Goal: Check status: Check status

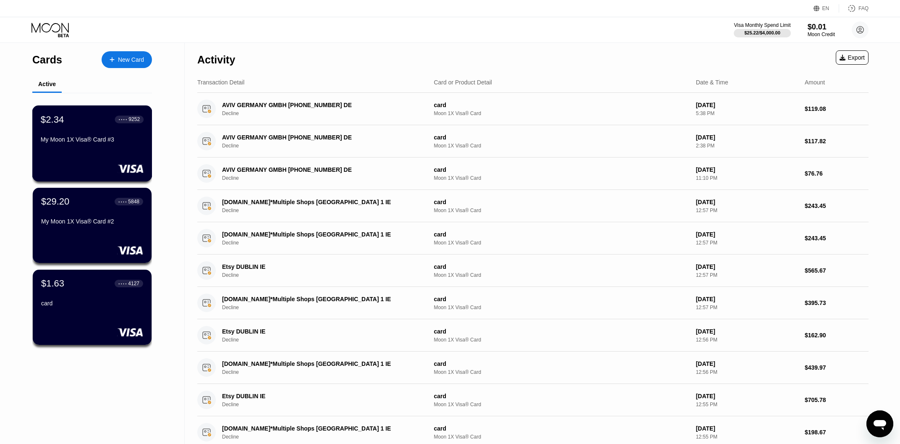
click at [81, 138] on div "$2.34 ● ● ● ● 9252 My Moon 1X Visa® Card #3" at bounding box center [92, 130] width 103 height 32
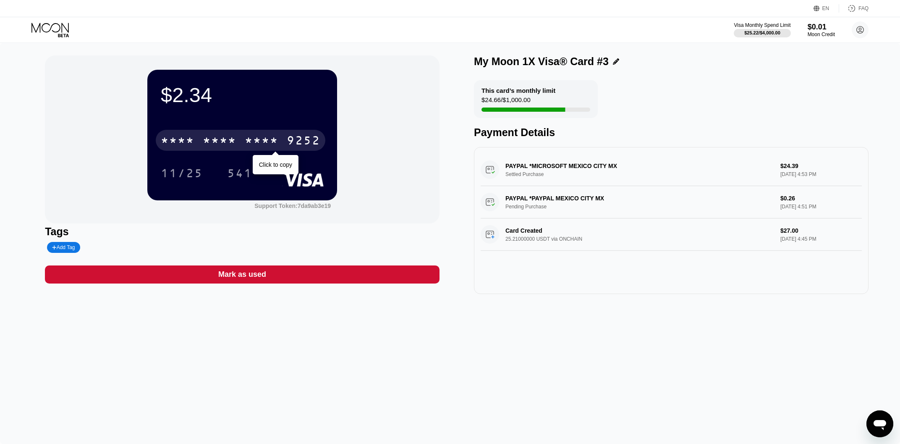
click at [248, 139] on div "* * * *" at bounding box center [262, 141] width 34 height 13
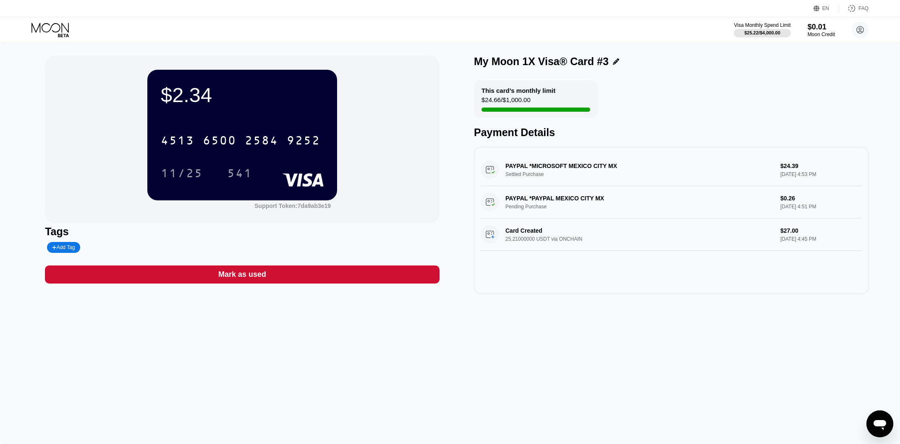
click at [47, 15] on div "EN Language Select an item Save FAQ" at bounding box center [450, 8] width 900 height 17
click at [48, 32] on icon at bounding box center [50, 28] width 37 height 10
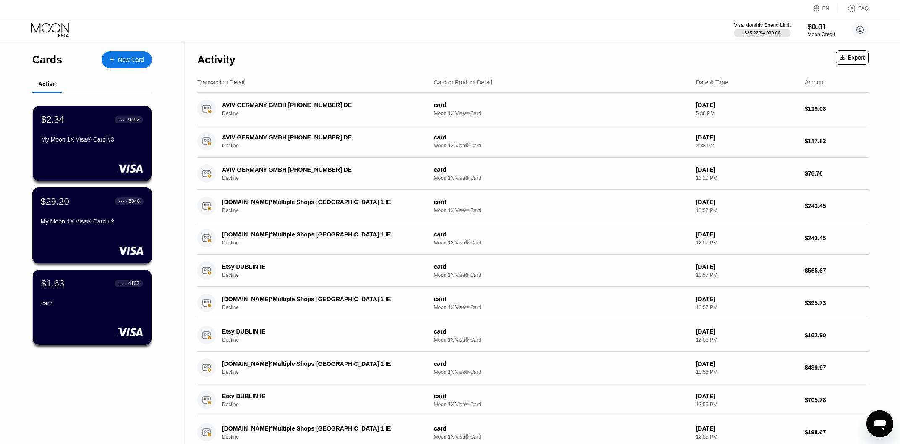
click at [68, 224] on div "My Moon 1X Visa® Card #2" at bounding box center [92, 221] width 103 height 7
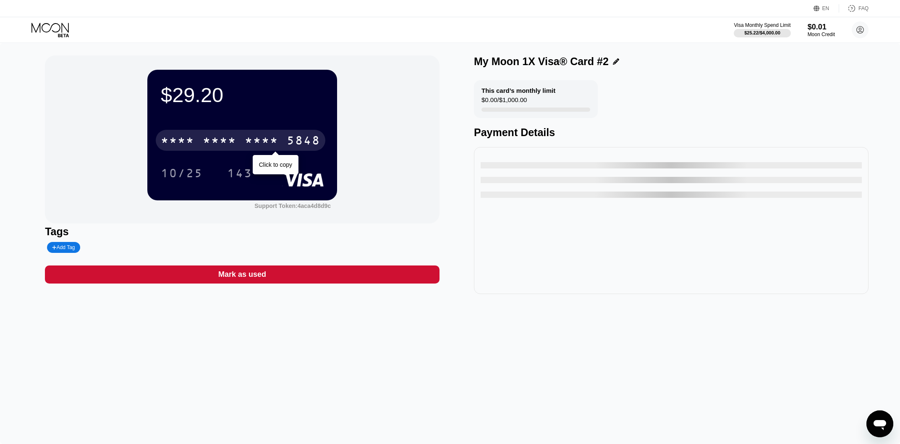
click at [272, 134] on div "* * * * * * * * * * * * 5848" at bounding box center [241, 140] width 170 height 21
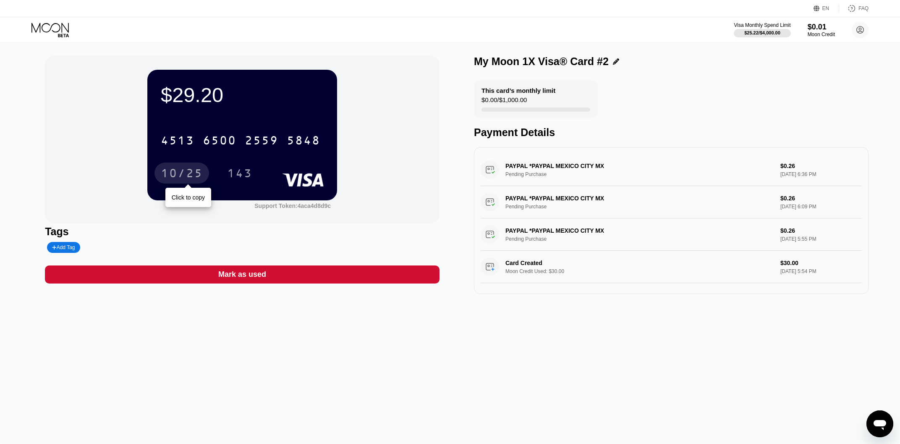
click at [180, 174] on div "10/25" at bounding box center [182, 174] width 42 height 13
click at [234, 169] on div "143" at bounding box center [239, 174] width 25 height 13
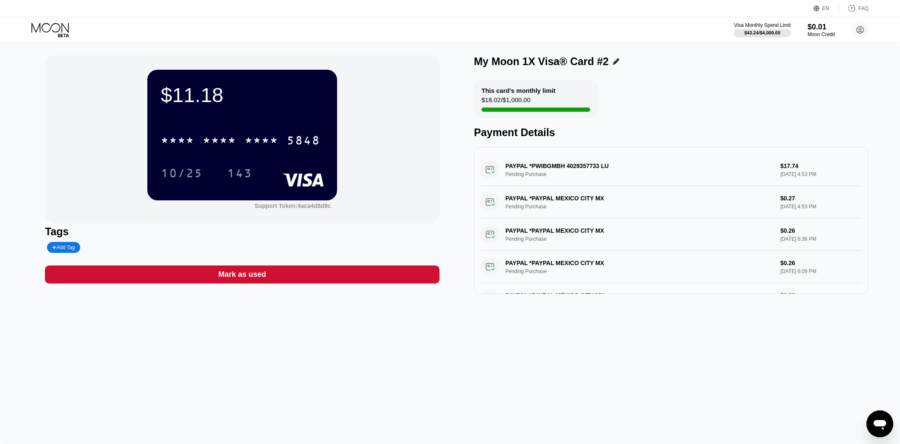
drag, startPoint x: 804, startPoint y: 168, endPoint x: 741, endPoint y: 168, distance: 63.0
click at [741, 168] on div "PAYPAL *PWIBGMBH 4029357733 LU Pending Purchase $17.74 Sep 19, 2025 4:53 PM" at bounding box center [671, 170] width 381 height 32
click at [782, 170] on div "PAYPAL *PWIBGMBH 4029357733 LU Pending Purchase $17.74 Sep 19, 2025 4:53 PM" at bounding box center [671, 170] width 381 height 32
click at [781, 170] on div "PAYPAL *PWIBGMBH 4029357733 LU Pending Purchase $17.74 Sep 19, 2025 4:53 PM" at bounding box center [671, 170] width 381 height 32
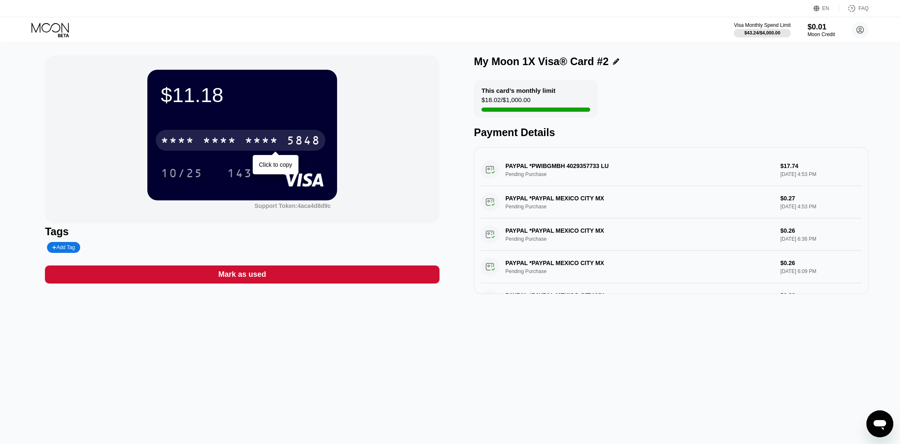
click at [226, 144] on div "* * * *" at bounding box center [220, 141] width 34 height 13
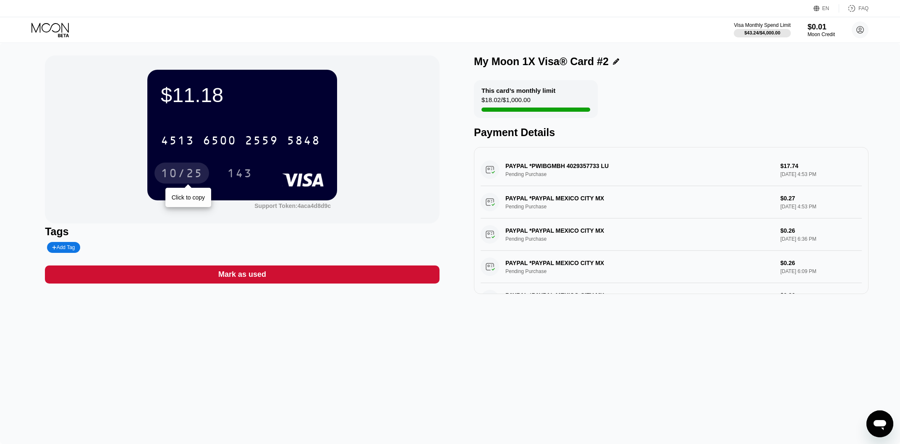
click at [190, 172] on div "10/25" at bounding box center [182, 174] width 42 height 13
click at [244, 178] on div "143" at bounding box center [239, 174] width 25 height 13
click at [518, 350] on div "$11.18 * * * * * * * * * * * * 5848 10/25 143 Support Token: 4aca4d8d9c Tags Ad…" at bounding box center [450, 243] width 900 height 401
click at [45, 32] on icon at bounding box center [50, 28] width 37 height 10
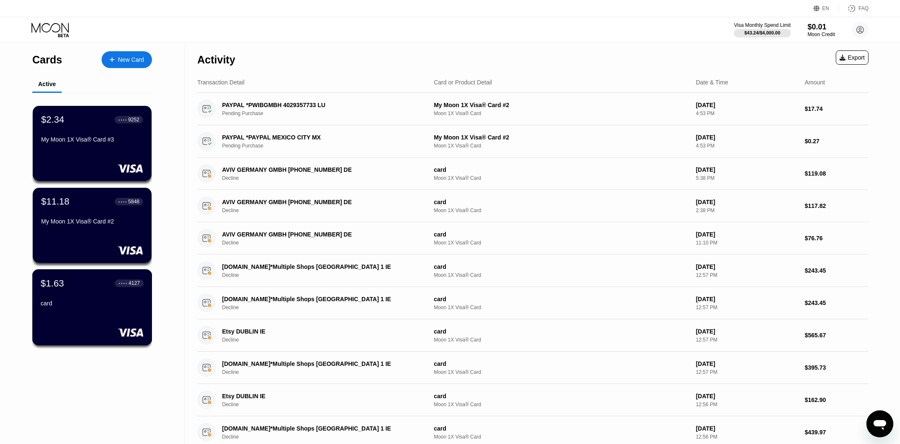
click at [88, 315] on div "$1.63 ● ● ● ● 4127 card" at bounding box center [92, 307] width 120 height 76
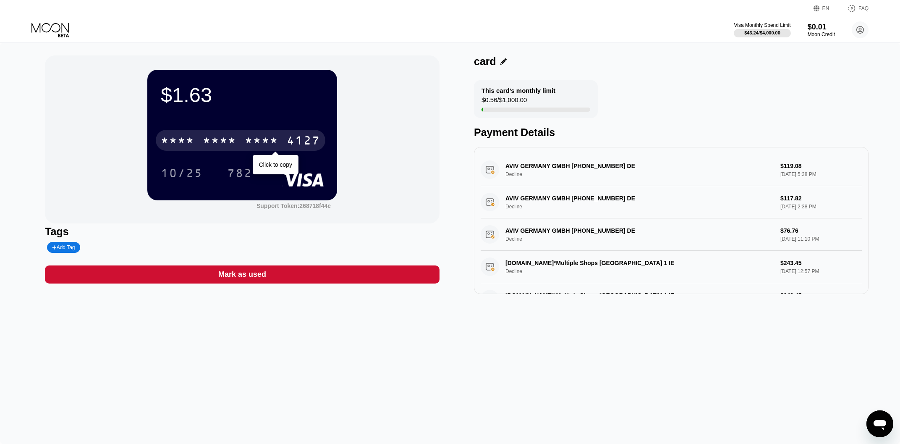
click at [250, 142] on div "* * * *" at bounding box center [262, 141] width 34 height 13
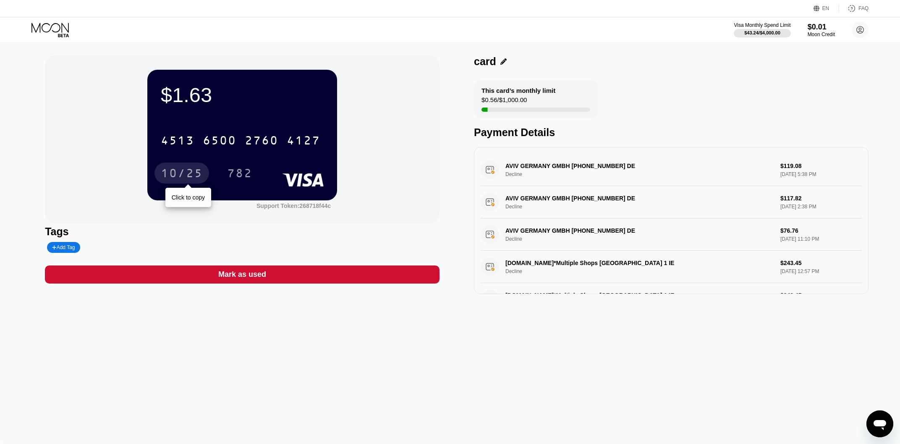
click at [181, 176] on div "10/25" at bounding box center [182, 174] width 42 height 13
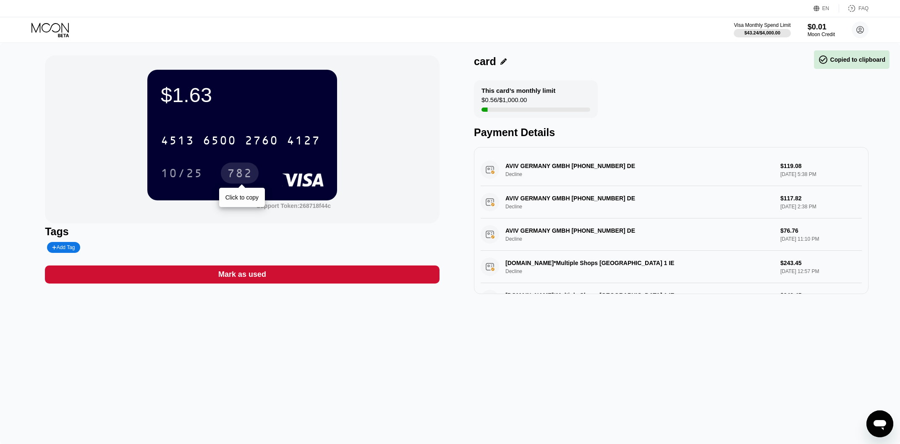
drag, startPoint x: 242, startPoint y: 174, endPoint x: 260, endPoint y: 200, distance: 31.9
click at [242, 174] on div "782" at bounding box center [239, 174] width 25 height 13
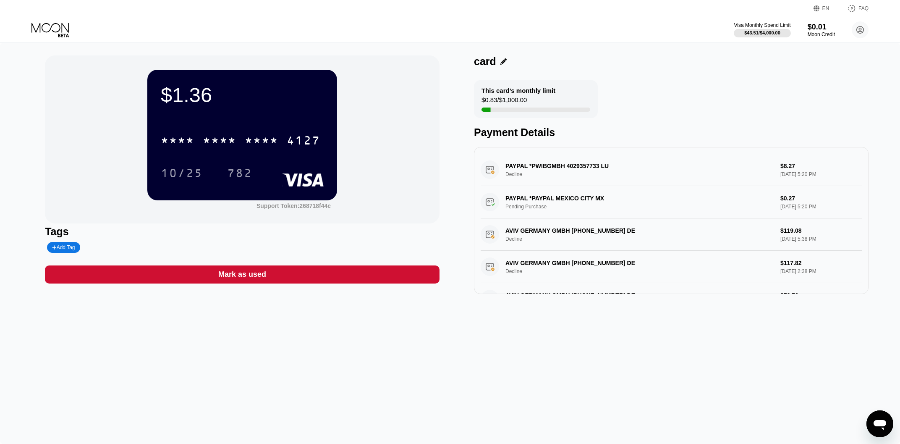
drag, startPoint x: 506, startPoint y: 169, endPoint x: 823, endPoint y: 175, distance: 316.7
click at [821, 176] on div "PAYPAL *PWIBGMBH 4029357733 LU Decline $8.27 [DATE] 5:20 PM" at bounding box center [671, 170] width 381 height 32
drag, startPoint x: 839, startPoint y: 174, endPoint x: 831, endPoint y: 176, distance: 8.4
click at [833, 176] on div "PAYPAL *PWIBGMBH 4029357733 LU Decline $8.27 [DATE] 5:20 PM" at bounding box center [671, 170] width 381 height 32
drag, startPoint x: 822, startPoint y: 178, endPoint x: 793, endPoint y: 179, distance: 28.2
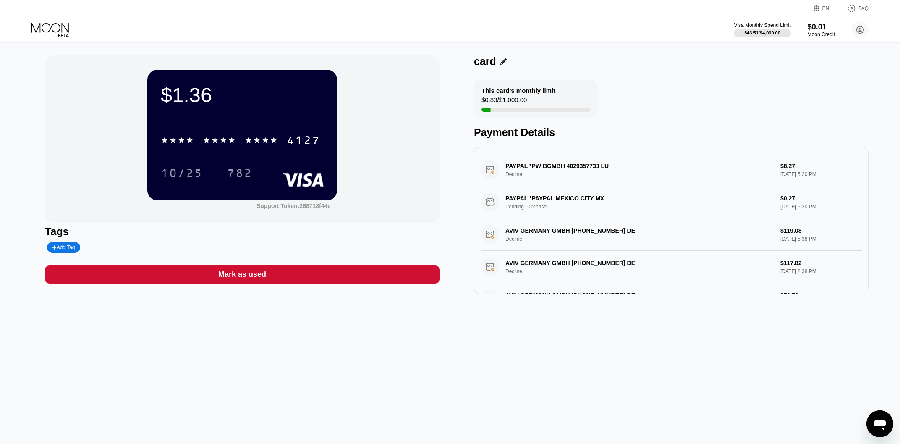
click at [821, 179] on div "PAYPAL *PWIBGMBH 4029357733 LU Decline $8.27 [DATE] 5:20 PM" at bounding box center [671, 170] width 381 height 32
drag, startPoint x: 793, startPoint y: 179, endPoint x: 771, endPoint y: 179, distance: 22.3
click at [781, 179] on div "PAYPAL *PWIBGMBH 4029357733 LU Decline $8.27 [DATE] 5:20 PM" at bounding box center [671, 170] width 381 height 32
click at [748, 177] on div "PAYPAL *PWIBGMBH 4029357733 LU Decline $8.27 [DATE] 5:20 PM" at bounding box center [671, 170] width 381 height 32
click at [731, 176] on div "PAYPAL *PWIBGMBH 4029357733 LU Decline $8.27 [DATE] 5:20 PM" at bounding box center [671, 170] width 381 height 32
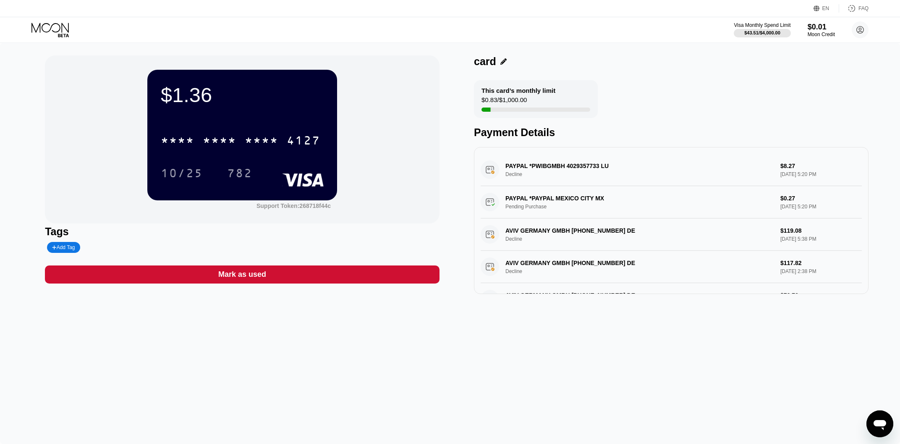
click at [575, 198] on div "PAYPAL *PAYPAL MEXICO CITY MX Pending Purchase $0.27 [DATE] 5:20 PM" at bounding box center [671, 202] width 381 height 32
drag, startPoint x: 561, startPoint y: 196, endPoint x: 574, endPoint y: 194, distance: 12.7
click at [562, 195] on div "PAYPAL *PAYPAL MEXICO CITY MX Pending Purchase $0.27 [DATE] 5:20 PM" at bounding box center [671, 202] width 381 height 32
drag, startPoint x: 590, startPoint y: 194, endPoint x: 543, endPoint y: 196, distance: 46.2
click at [585, 196] on div "PAYPAL *PAYPAL MEXICO CITY MX Pending Purchase $0.27 [DATE] 5:20 PM" at bounding box center [671, 202] width 381 height 32
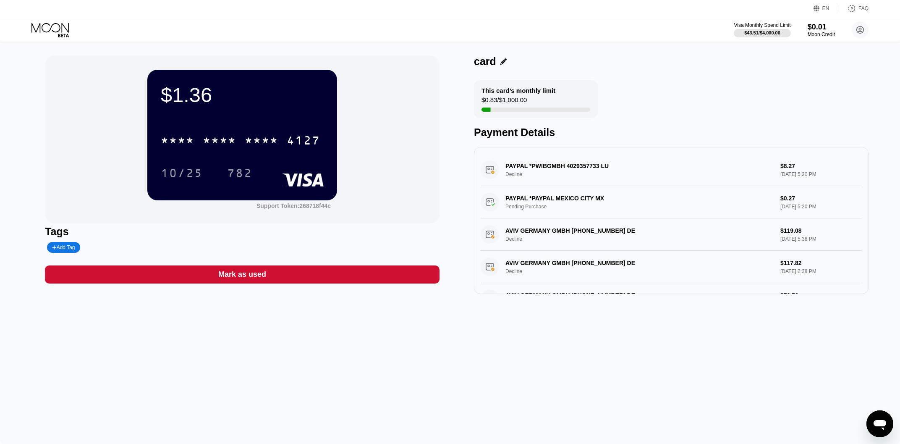
click at [541, 196] on div "PAYPAL *PAYPAL MEXICO CITY MX Pending Purchase $0.27 [DATE] 5:20 PM" at bounding box center [671, 202] width 381 height 32
drag, startPoint x: 584, startPoint y: 198, endPoint x: 619, endPoint y: 202, distance: 35.5
click at [619, 202] on div "PAYPAL *PAYPAL MEXICO CITY MX Pending Purchase $0.27 [DATE] 5:20 PM" at bounding box center [671, 202] width 381 height 32
drag, startPoint x: 791, startPoint y: 167, endPoint x: 781, endPoint y: 186, distance: 21.1
click at [785, 179] on div "PAYPAL *PWIBGMBH 4029357733 LU Decline $8.27 [DATE] 5:20 PM" at bounding box center [671, 170] width 381 height 32
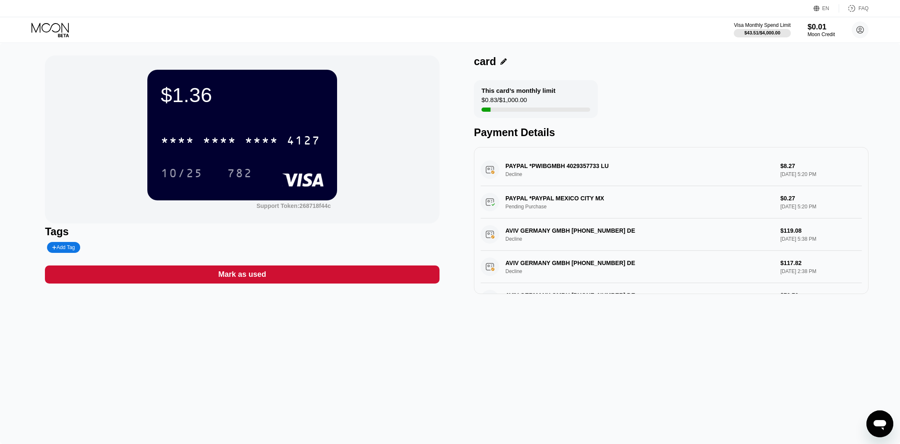
click at [793, 205] on div "PAYPAL *PAYPAL MEXICO CITY MX Pending Purchase $0.27 [DATE] 5:20 PM" at bounding box center [671, 202] width 381 height 32
drag, startPoint x: 806, startPoint y: 206, endPoint x: 789, endPoint y: 207, distance: 16.9
click at [789, 207] on div "PAYPAL *PAYPAL MEXICO CITY MX Pending Purchase $0.27 [DATE] 5:20 PM" at bounding box center [671, 202] width 381 height 32
drag, startPoint x: 797, startPoint y: 206, endPoint x: 780, endPoint y: 202, distance: 17.1
click at [780, 202] on div "PAYPAL *PAYPAL MEXICO CITY MX Pending Purchase $0.27 [DATE] 5:20 PM" at bounding box center [671, 202] width 381 height 32
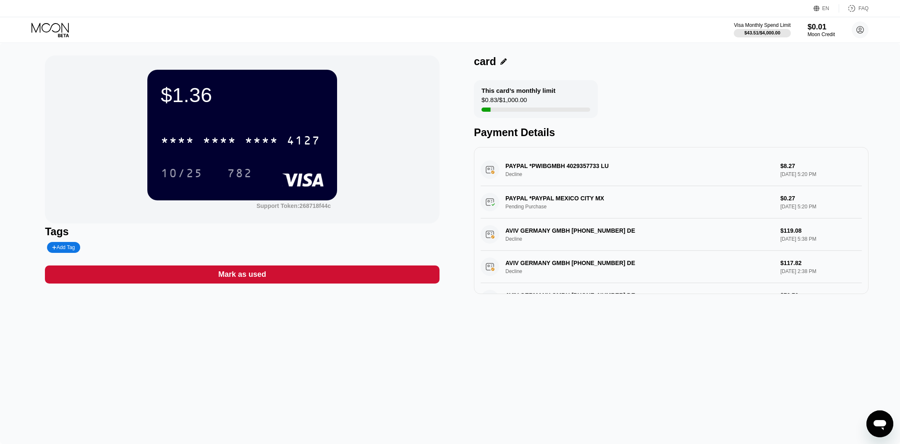
drag, startPoint x: 784, startPoint y: 201, endPoint x: 793, endPoint y: 200, distance: 8.4
click at [774, 200] on div "PAYPAL *PAYPAL MEXICO CITY MX Pending Purchase $0.27 [DATE] 5:20 PM" at bounding box center [671, 202] width 381 height 32
drag, startPoint x: 794, startPoint y: 201, endPoint x: 773, endPoint y: 200, distance: 21.0
click at [772, 200] on div "PAYPAL *PAYPAL MEXICO CITY MX Pending Purchase $0.27 [DATE] 5:20 PM" at bounding box center [671, 202] width 381 height 32
drag, startPoint x: 785, startPoint y: 200, endPoint x: 752, endPoint y: 194, distance: 33.6
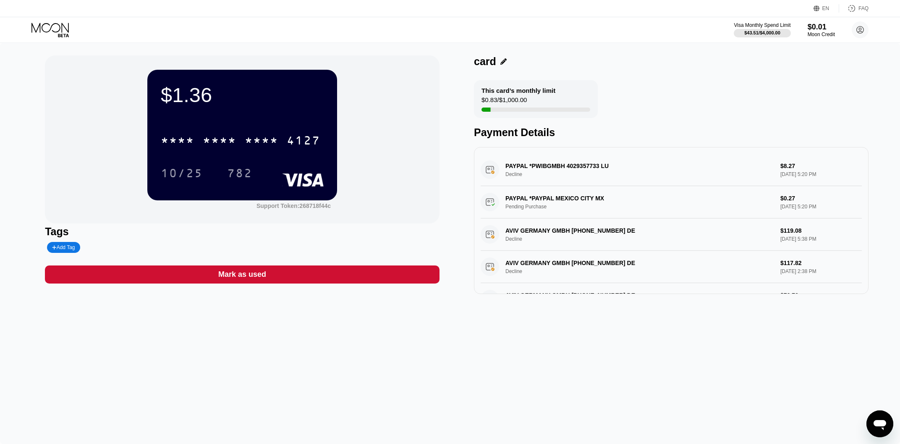
click at [752, 194] on div "PAYPAL *PAYPAL MEXICO CITY MX Pending Purchase $0.27 [DATE] 5:20 PM" at bounding box center [671, 202] width 381 height 32
drag, startPoint x: 794, startPoint y: 170, endPoint x: 787, endPoint y: 169, distance: 7.2
click at [762, 166] on div "PAYPAL *PWIBGMBH 4029357733 LU Decline $8.27 [DATE] 5:20 PM" at bounding box center [671, 170] width 381 height 32
drag, startPoint x: 789, startPoint y: 169, endPoint x: 748, endPoint y: 170, distance: 40.3
click at [748, 170] on div "PAYPAL *PWIBGMBH 4029357733 LU Decline $8.27 [DATE] 5:20 PM" at bounding box center [671, 170] width 381 height 32
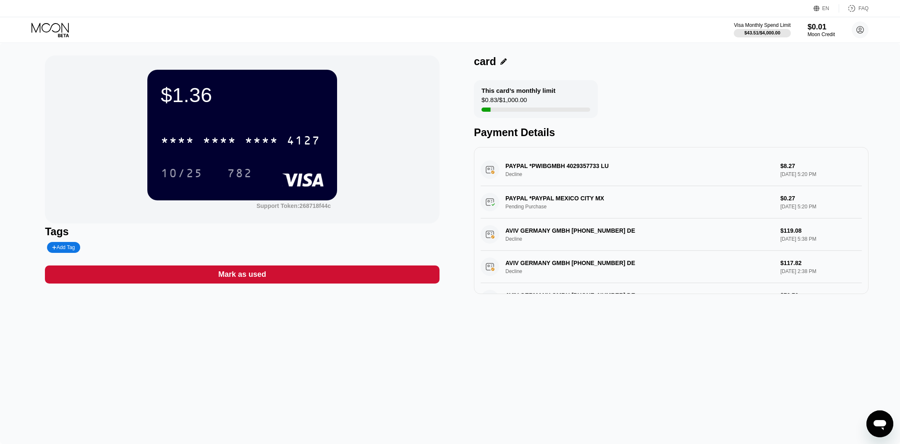
click at [42, 20] on div "Visa Monthly Spend Limit $43.51 / $4,000.00 $0.01 Moon Credit [EMAIL_ADDRESS][D…" at bounding box center [450, 29] width 900 height 25
click at [45, 29] on icon at bounding box center [51, 30] width 39 height 15
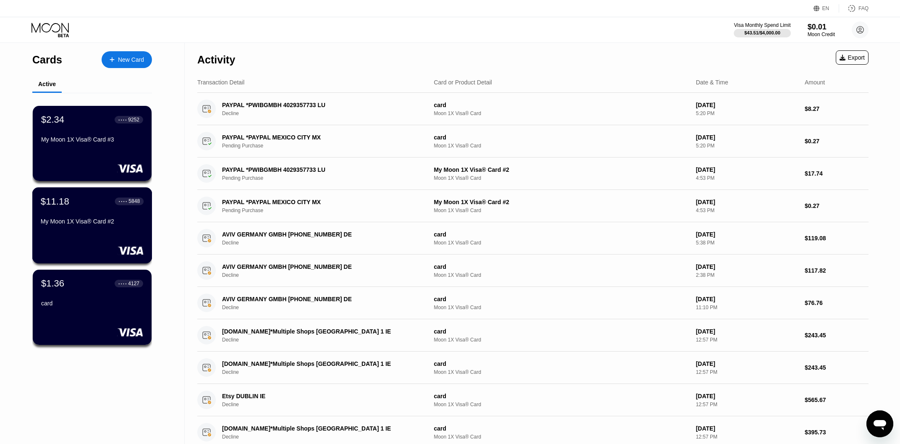
click at [95, 216] on div "$11.18 ● ● ● ● 5848 My Moon 1X Visa® Card #2" at bounding box center [92, 212] width 103 height 32
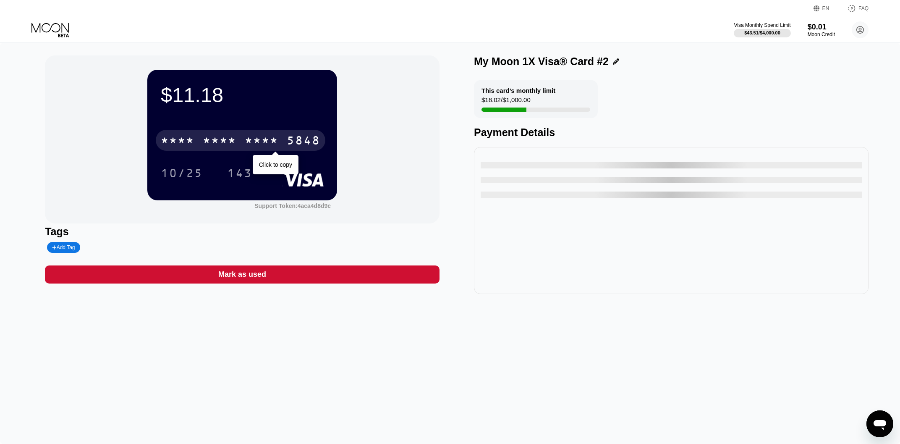
click at [264, 145] on div "* * * *" at bounding box center [262, 141] width 34 height 13
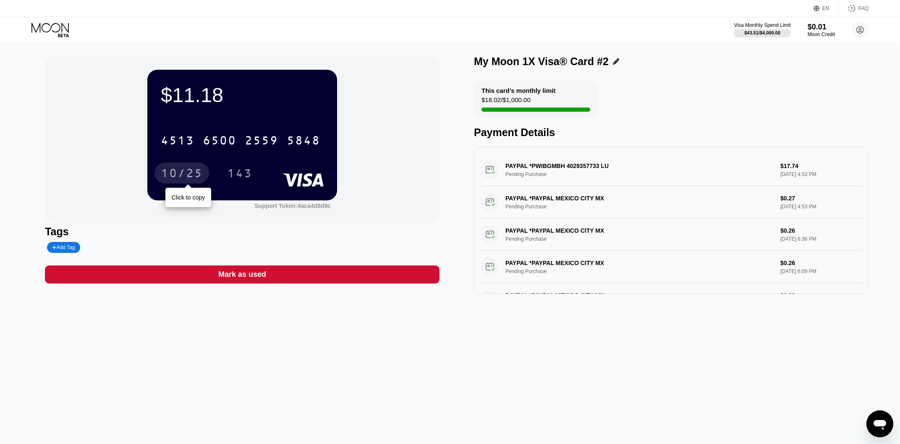
click at [181, 170] on div "10/25" at bounding box center [182, 174] width 42 height 13
click at [237, 171] on div "143" at bounding box center [239, 174] width 25 height 13
click at [39, 26] on icon at bounding box center [51, 30] width 39 height 15
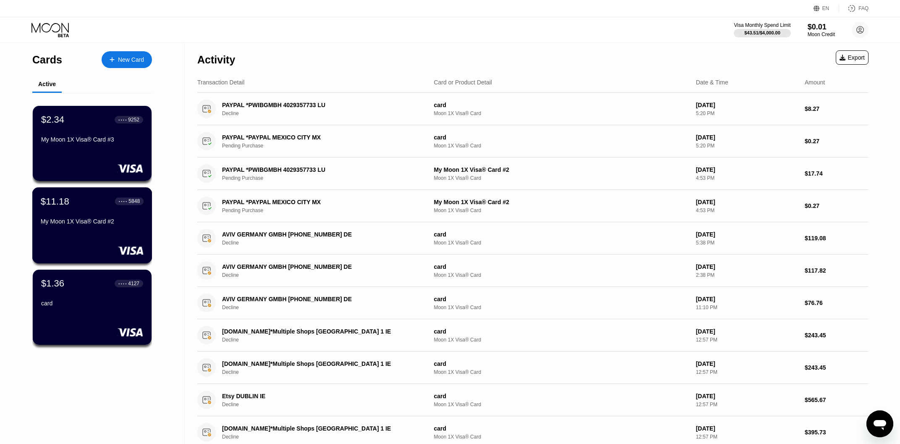
click at [77, 232] on div "$11.18 ● ● ● ● 5848 My Moon 1X Visa® Card #2" at bounding box center [92, 225] width 120 height 76
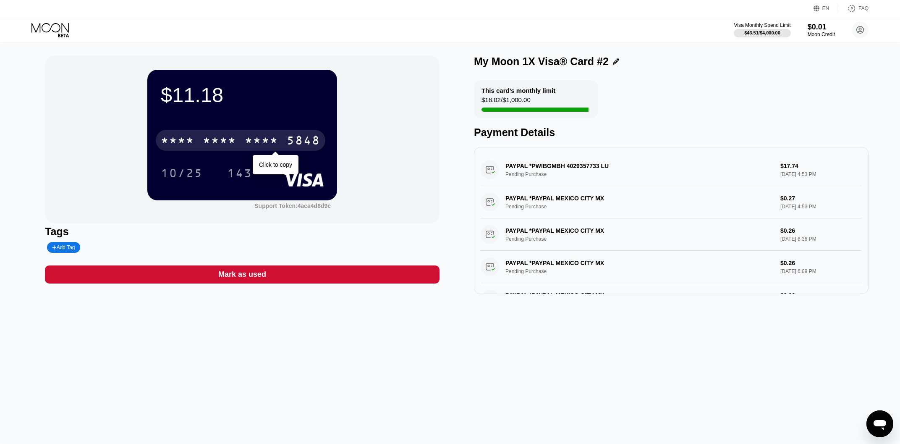
click at [239, 138] on div "* * * * * * * * * * * * 5848" at bounding box center [241, 140] width 170 height 21
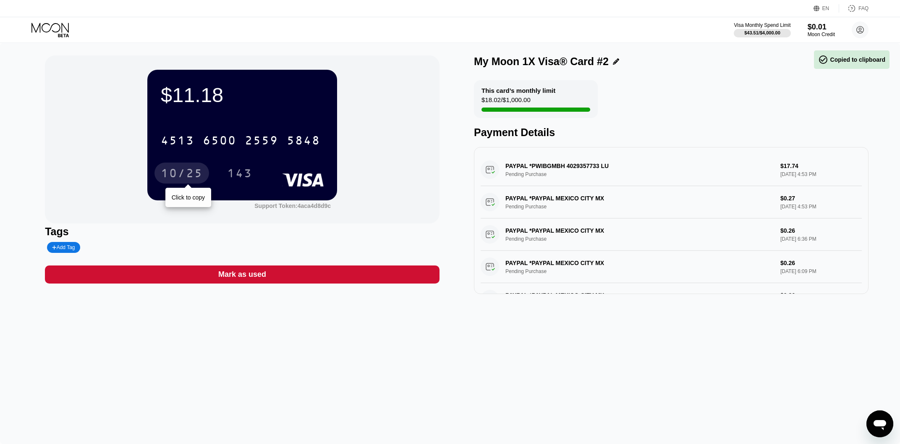
click at [182, 171] on div "10/25" at bounding box center [182, 174] width 42 height 13
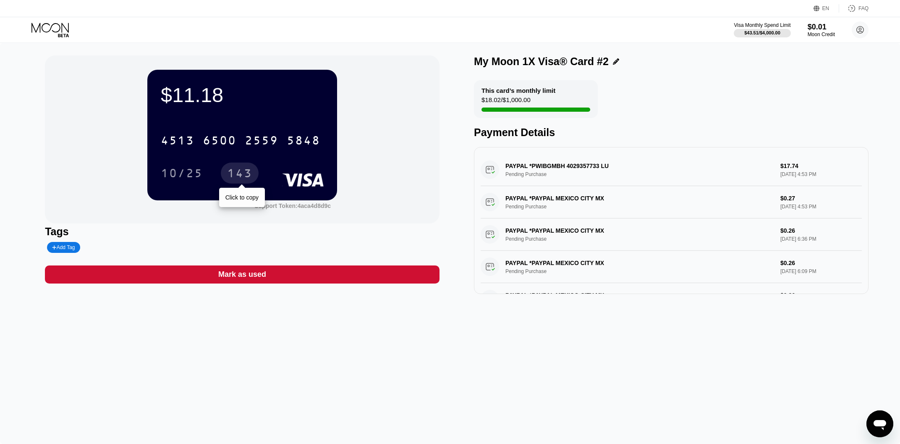
click at [248, 172] on div "143" at bounding box center [239, 174] width 25 height 13
click at [53, 34] on icon at bounding box center [51, 30] width 39 height 15
